Goal: Information Seeking & Learning: Understand process/instructions

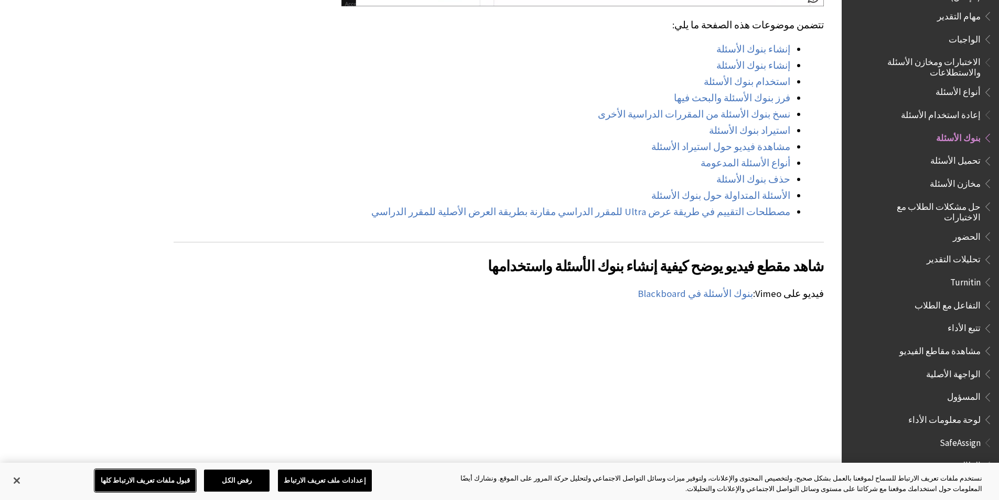
click at [187, 479] on button "قبول ملفات تعريف الارتباط كلها" at bounding box center [145, 480] width 101 height 22
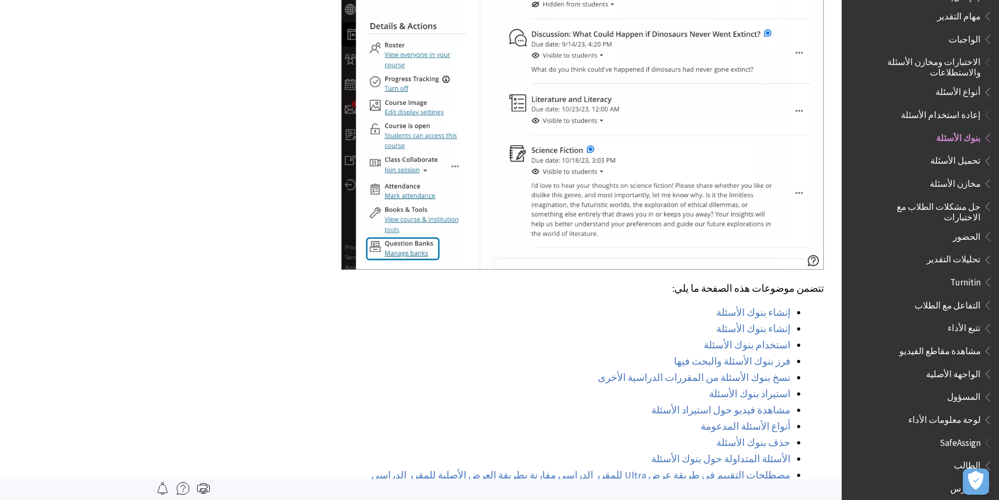
scroll to position [577, 0]
click at [753, 387] on link "استيراد بنوك الأسئلة" at bounding box center [749, 393] width 81 height 13
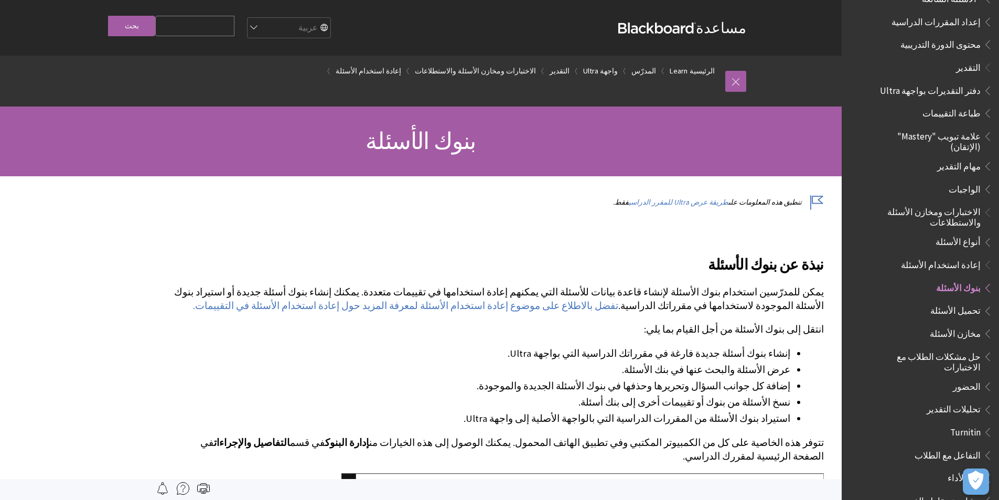
scroll to position [1189, 0]
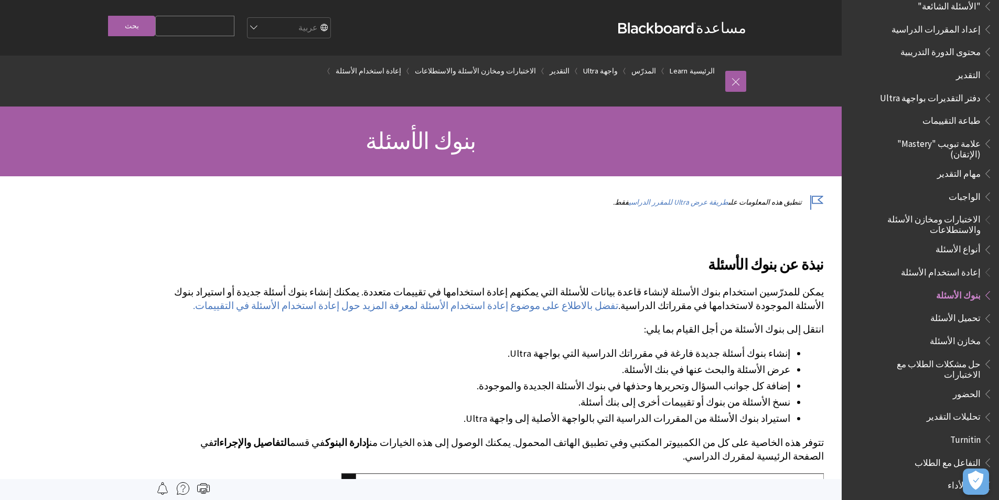
click at [966, 309] on span "تحميل الأسئلة" at bounding box center [955, 316] width 50 height 14
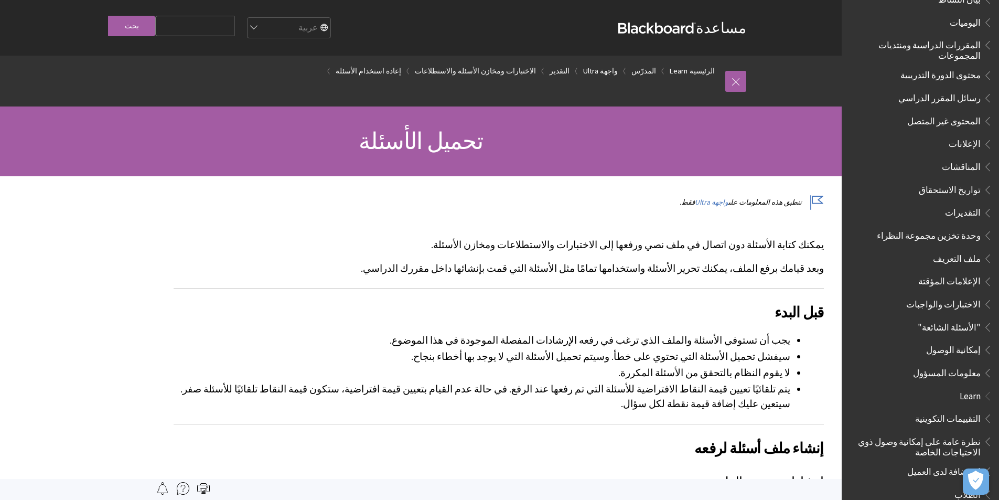
scroll to position [315, 0]
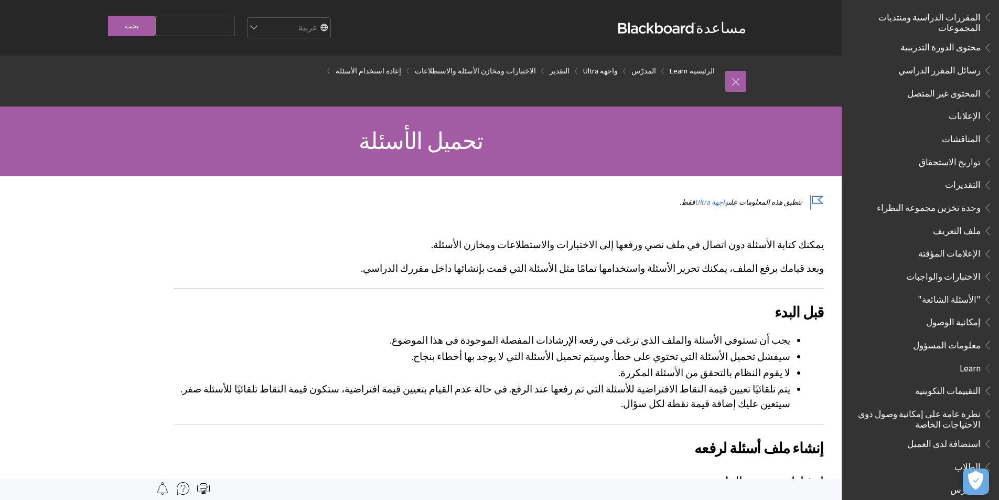
click at [952, 269] on span "الاختبارات والواجبات" at bounding box center [943, 274] width 74 height 14
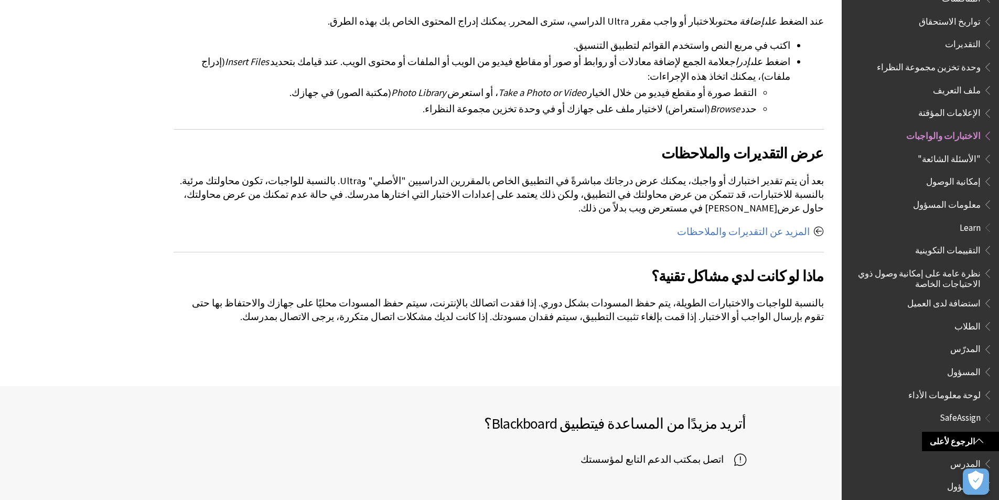
scroll to position [1875, 0]
